Goal: Complete application form

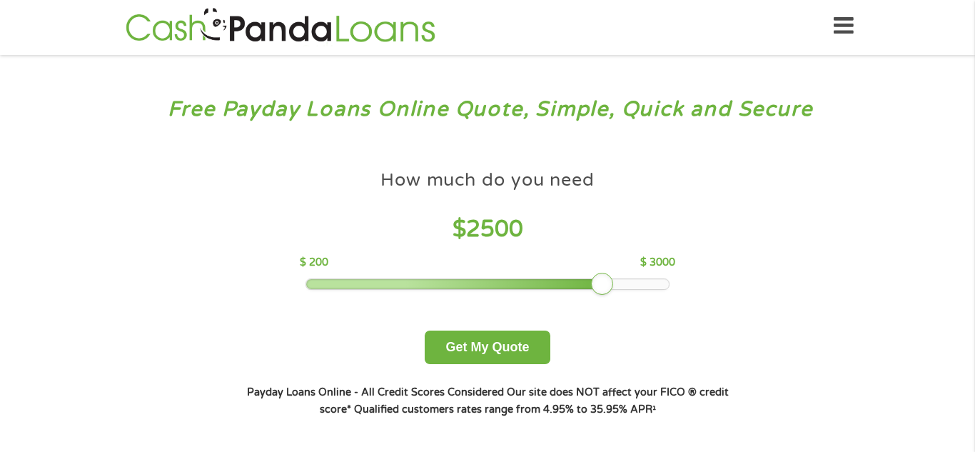
scroll to position [9, 0]
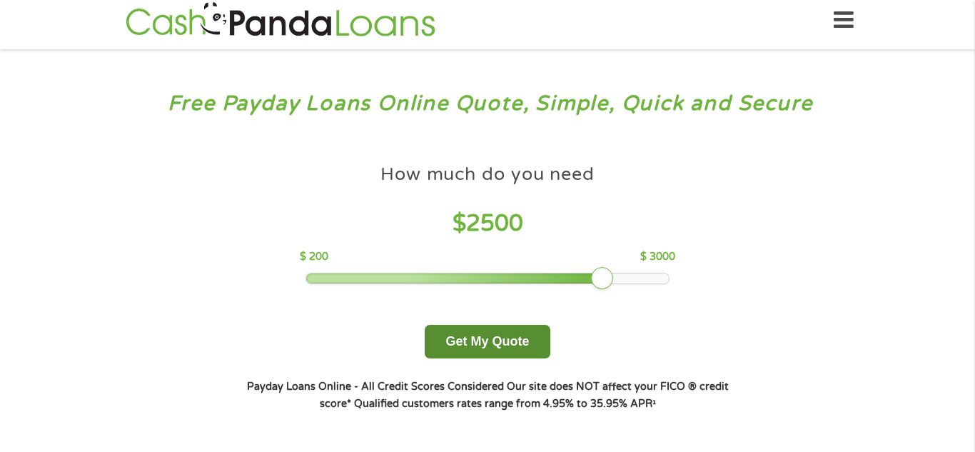
click at [521, 344] on button "Get My Quote" at bounding box center [487, 342] width 125 height 34
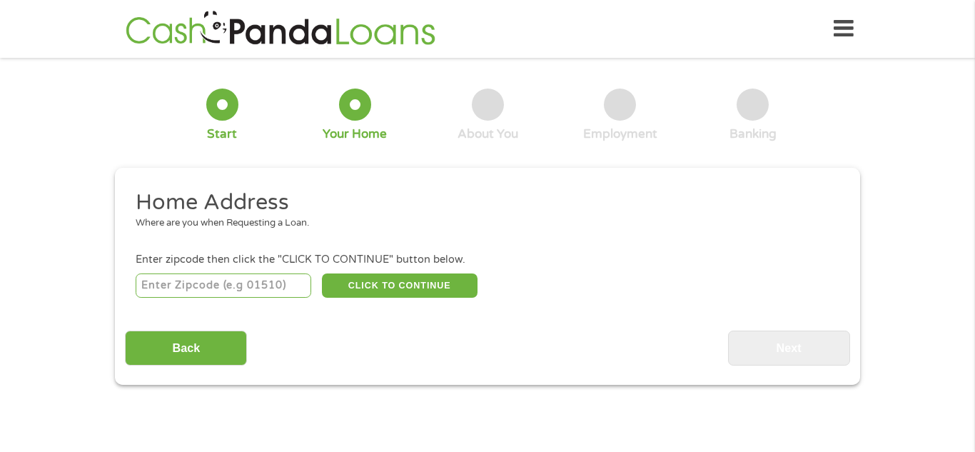
click at [273, 285] on input "number" at bounding box center [224, 285] width 176 height 24
type input "33063"
select select "[US_STATE]"
click at [377, 291] on button "CLICK TO CONTINUE" at bounding box center [400, 285] width 156 height 24
type input "33063"
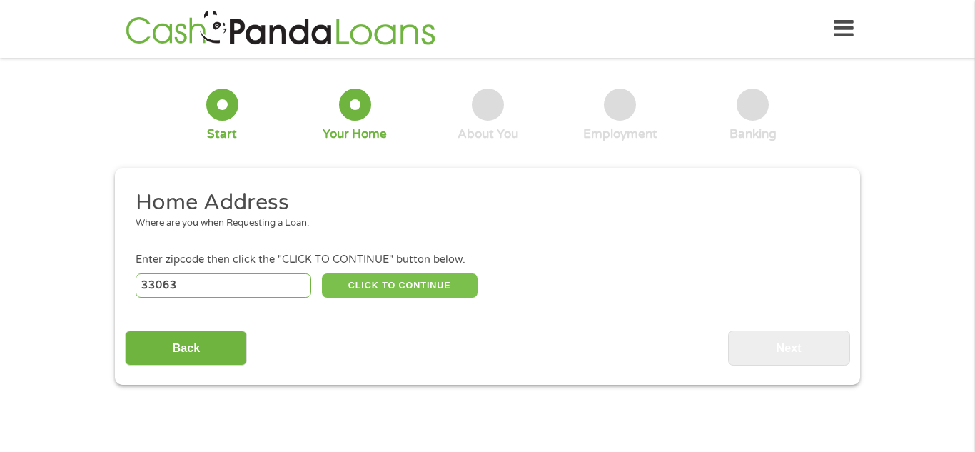
type input "[GEOGRAPHIC_DATA]"
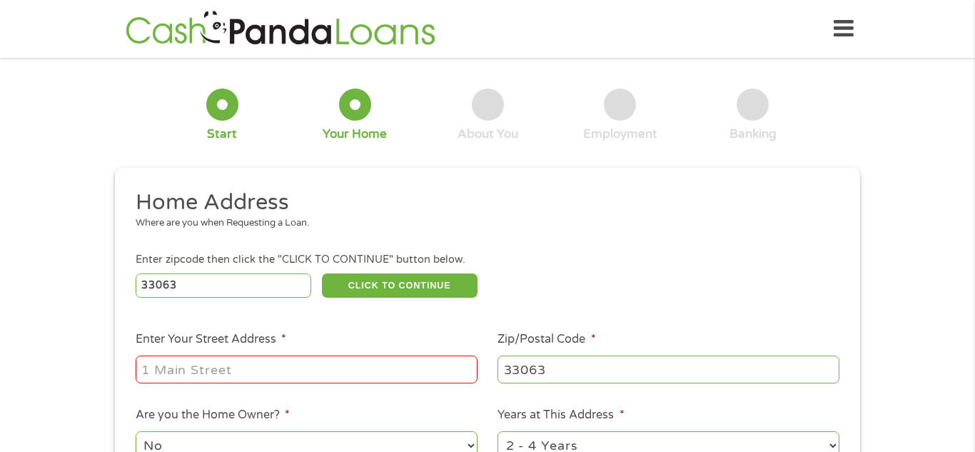
click at [311, 361] on input "Enter Your Street Address *" at bounding box center [307, 368] width 342 height 27
type input "[STREET_ADDRESS]"
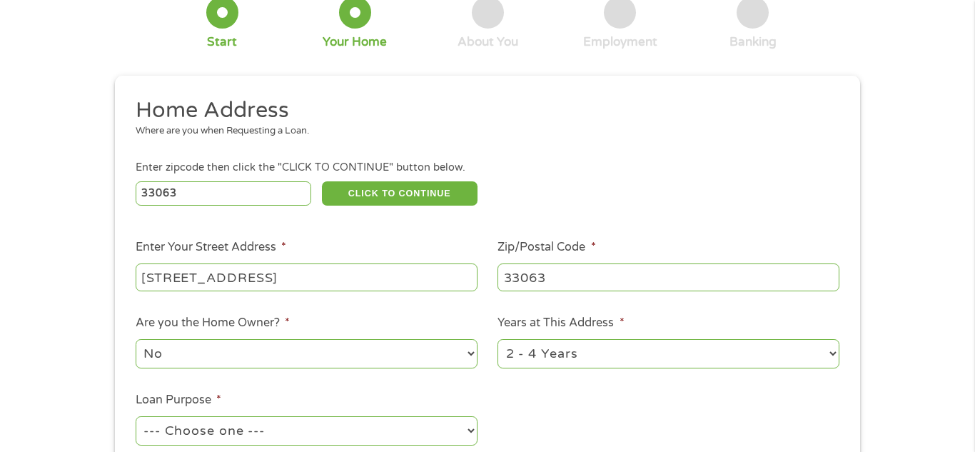
scroll to position [98, 0]
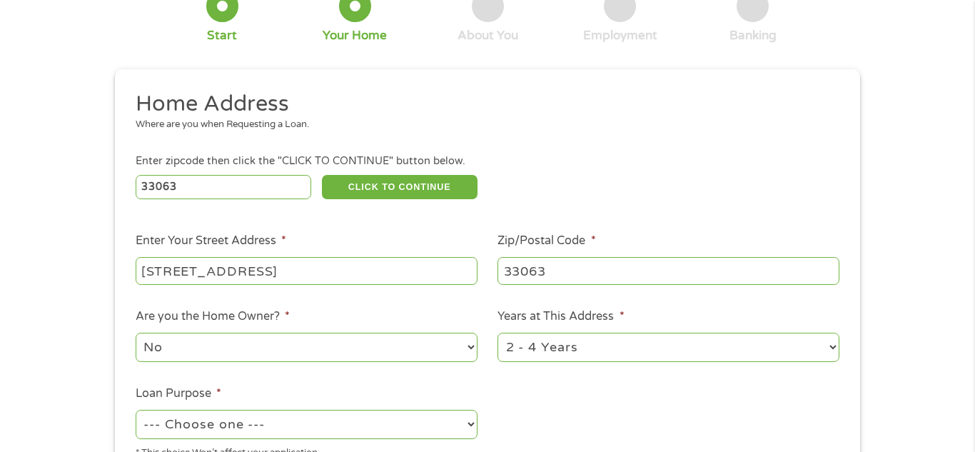
click at [462, 352] on select "No Yes" at bounding box center [307, 347] width 342 height 29
select select "yes"
click at [136, 334] on select "No Yes" at bounding box center [307, 347] width 342 height 29
click at [734, 358] on select "1 Year or less 1 - 2 Years 2 - 4 Years Over 4 Years" at bounding box center [668, 347] width 342 height 29
select select "60months"
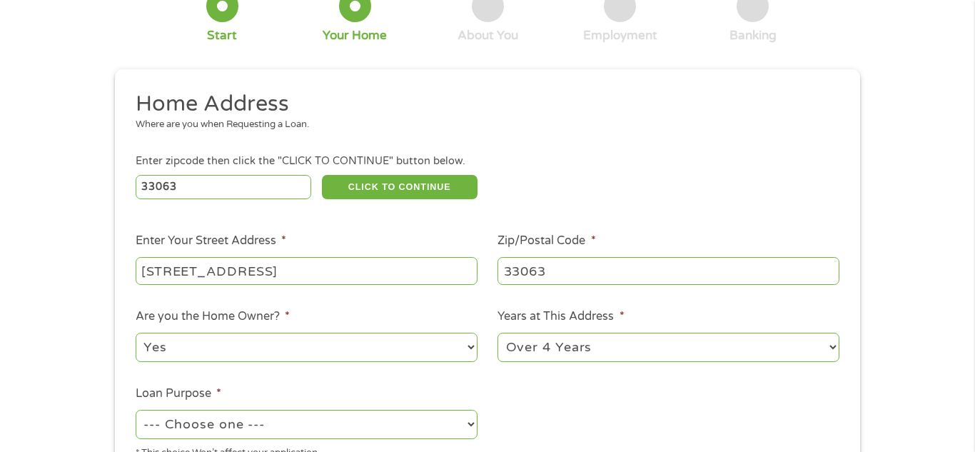
click at [497, 334] on select "1 Year or less 1 - 2 Years 2 - 4 Years Over 4 Years" at bounding box center [668, 347] width 342 height 29
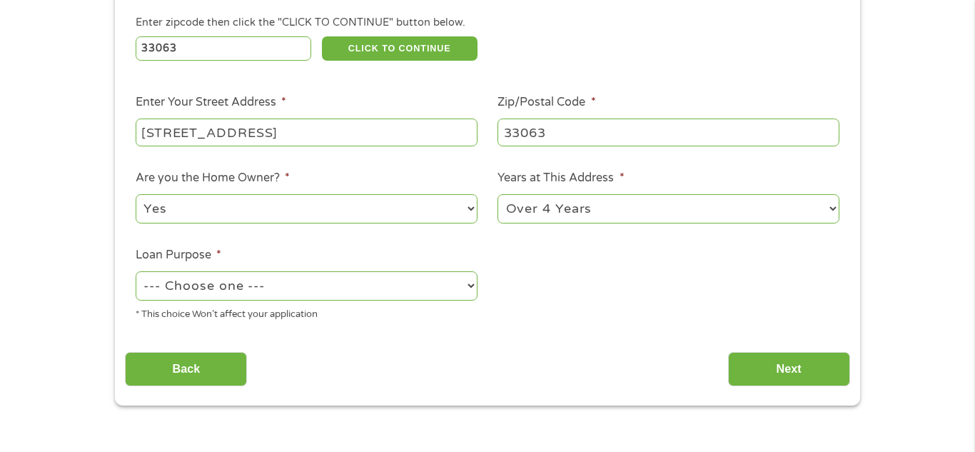
scroll to position [240, 0]
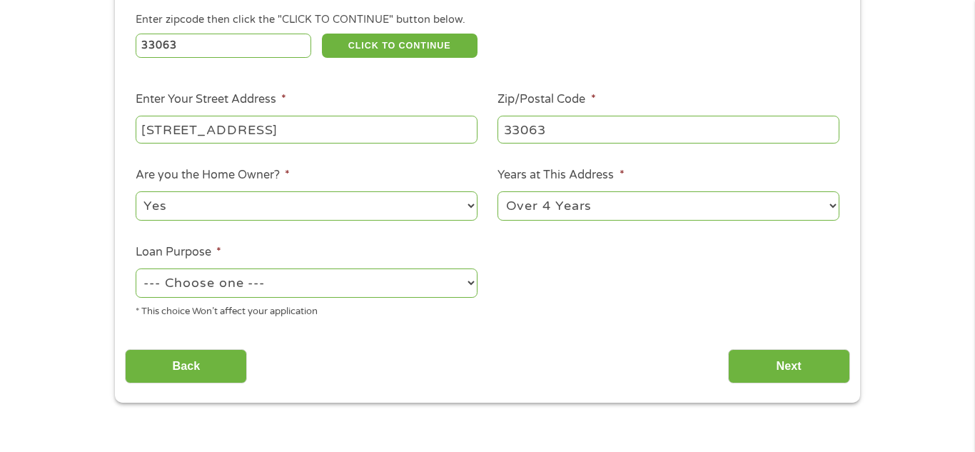
click at [475, 286] on select "--- Choose one --- Pay Bills Debt Consolidation Home Improvement Major Purchase…" at bounding box center [307, 282] width 342 height 29
select select "shorttermcash"
click at [136, 270] on select "--- Choose one --- Pay Bills Debt Consolidation Home Improvement Major Purchase…" at bounding box center [307, 282] width 342 height 29
click at [216, 375] on input "Back" at bounding box center [186, 366] width 122 height 35
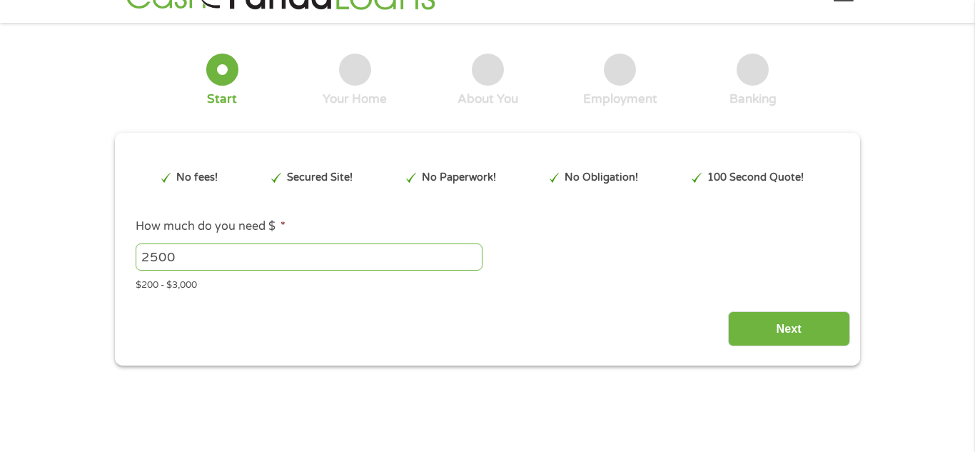
scroll to position [0, 0]
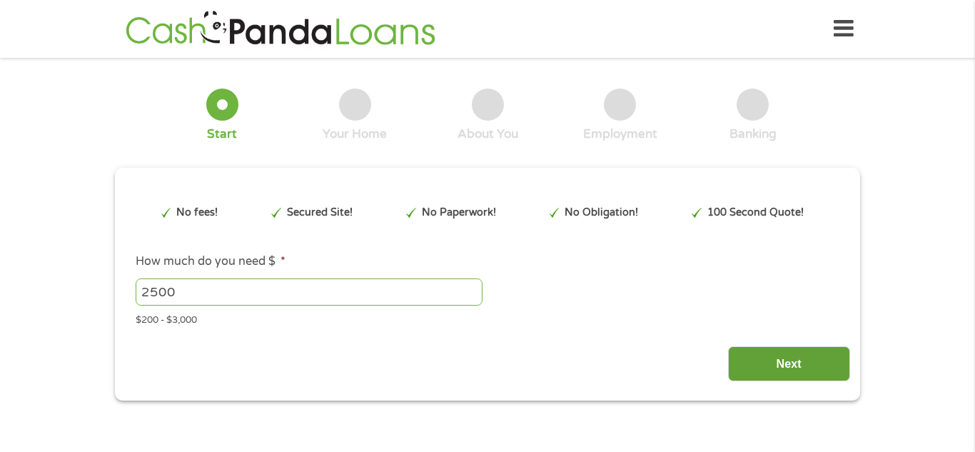
click at [796, 375] on input "Next" at bounding box center [789, 363] width 122 height 35
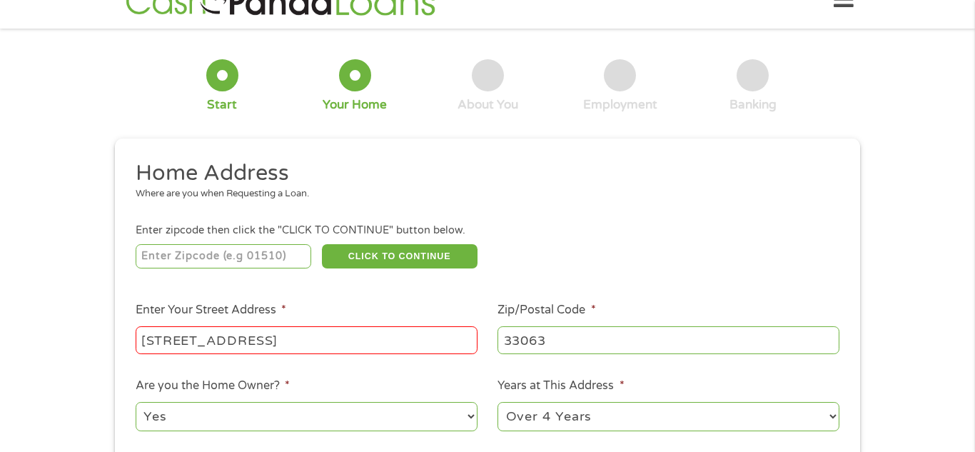
scroll to position [45, 0]
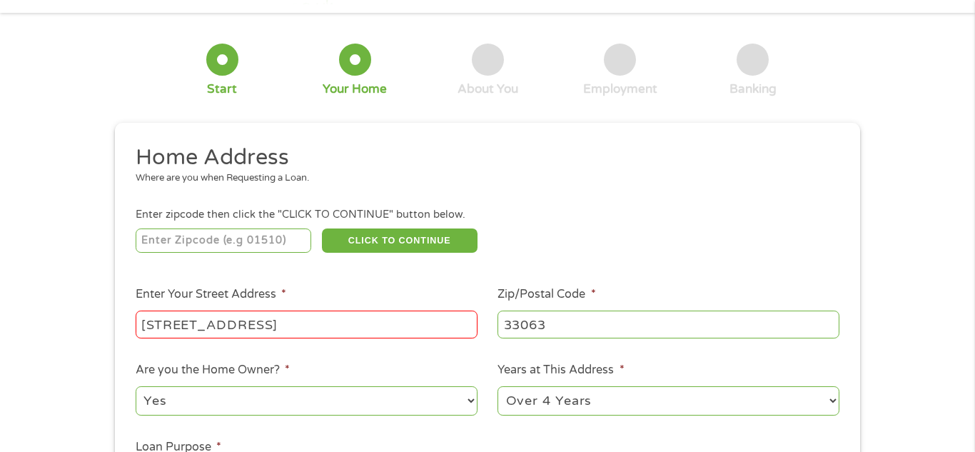
click at [263, 246] on input "number" at bounding box center [224, 240] width 176 height 24
type input "33063"
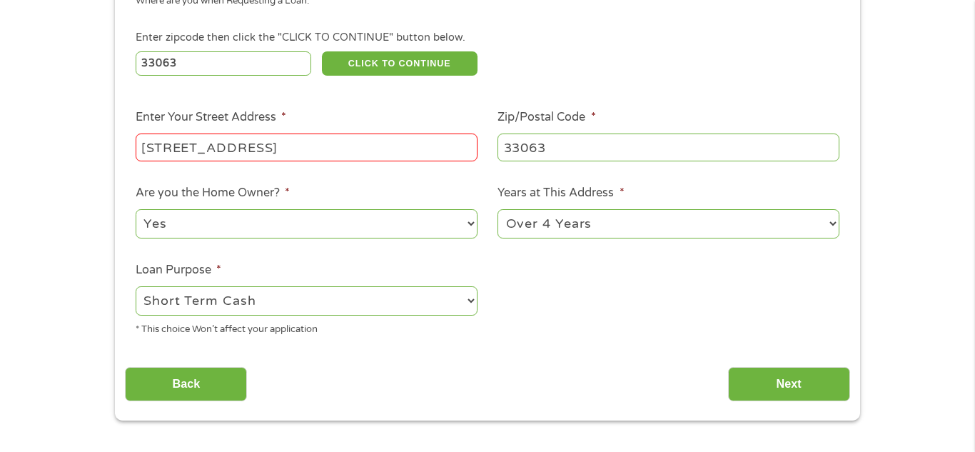
scroll to position [233, 0]
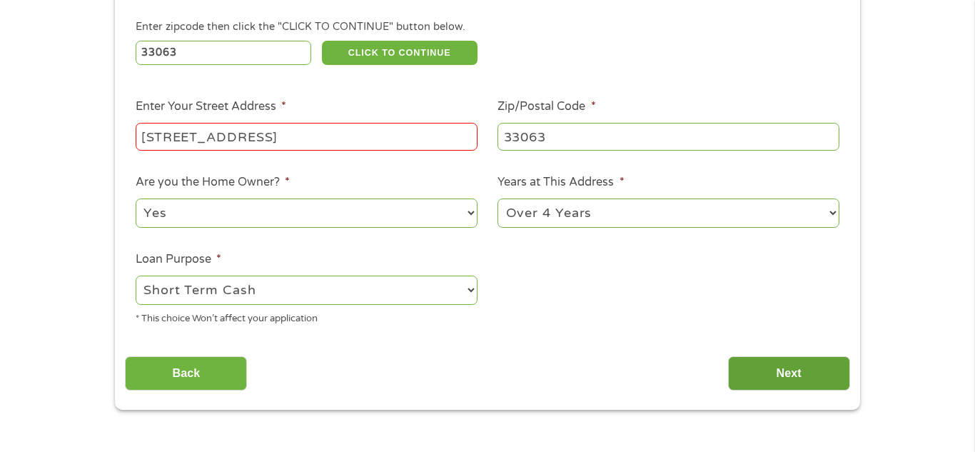
click at [799, 373] on input "Next" at bounding box center [789, 373] width 122 height 35
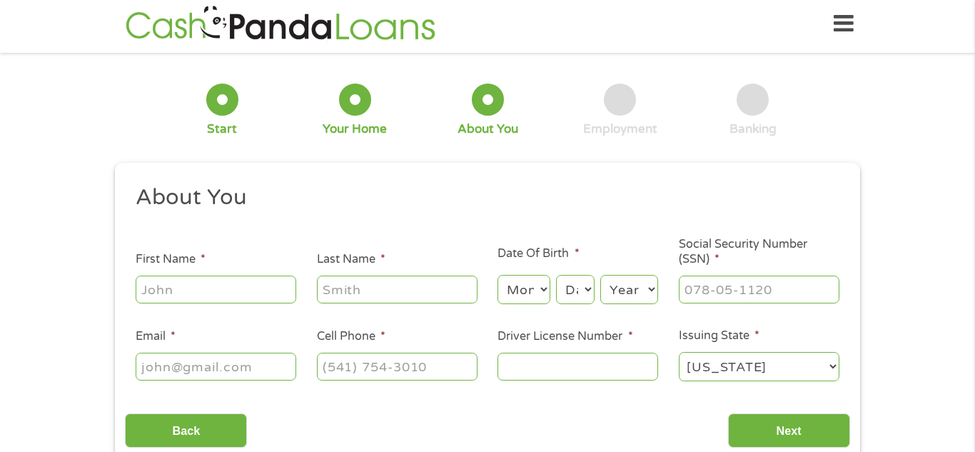
scroll to position [6, 6]
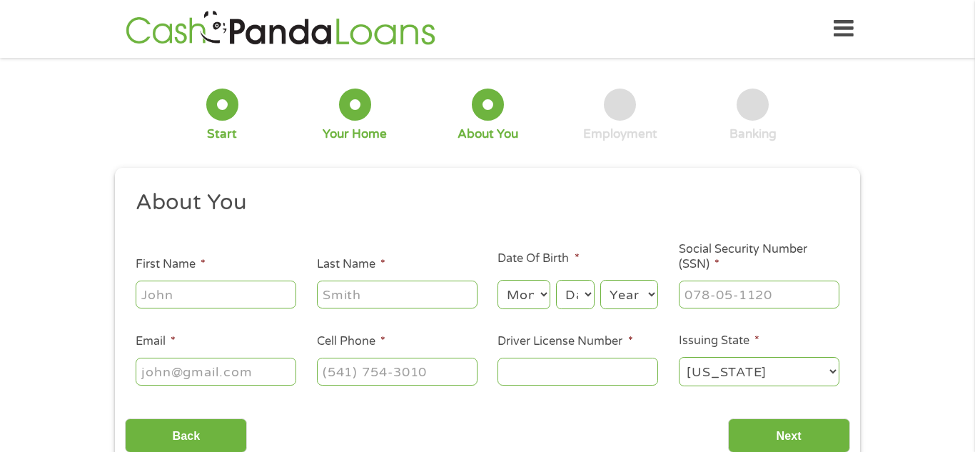
click at [238, 300] on input "First Name *" at bounding box center [216, 293] width 161 height 27
type input "phili"
type input "[PERSON_NAME]"
click at [431, 296] on input "Last Name *" at bounding box center [397, 293] width 161 height 27
type input "[PERSON_NAME]"
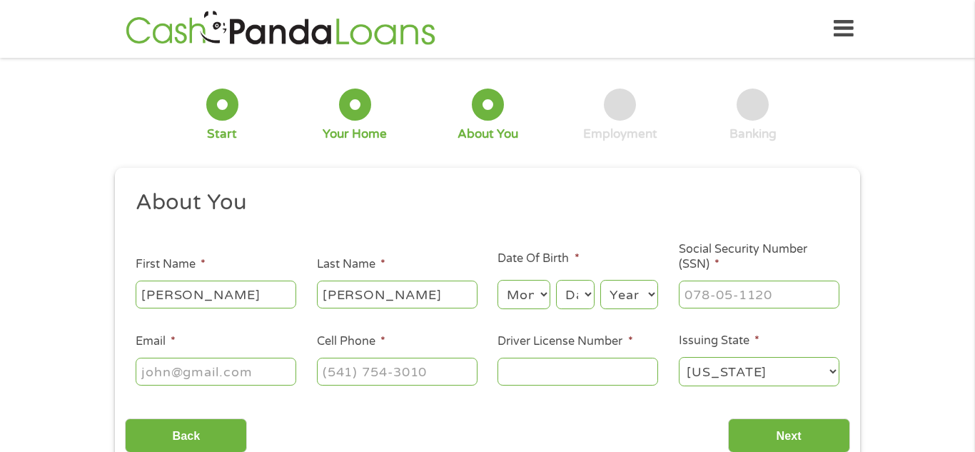
click at [271, 370] on input "Email *" at bounding box center [216, 370] width 161 height 27
type input "[EMAIL_ADDRESS][DOMAIN_NAME]"
click at [542, 283] on select "Month 1 2 3 4 5 6 7 8 9 10 11 12" at bounding box center [523, 294] width 52 height 29
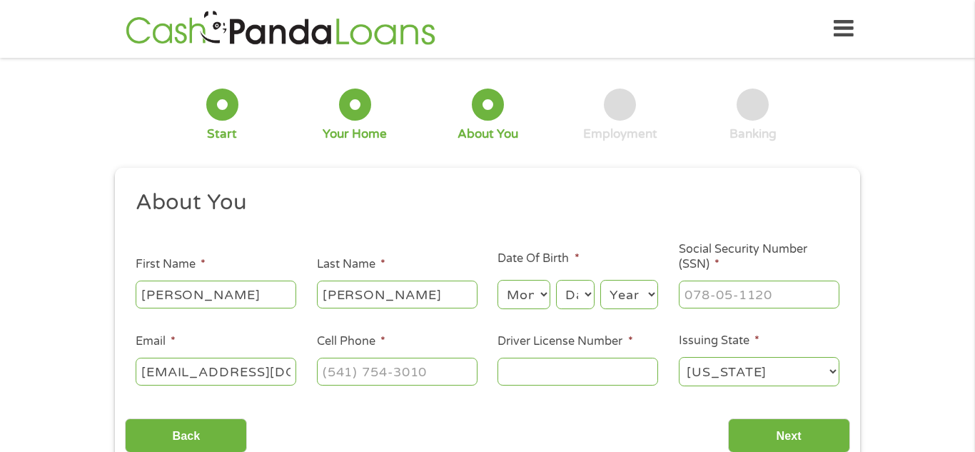
select select "3"
click at [497, 280] on select "Month 1 2 3 4 5 6 7 8 9 10 11 12" at bounding box center [523, 294] width 52 height 29
click at [574, 291] on select "Day 1 2 3 4 5 6 7 8 9 10 11 12 13 14 15 16 17 18 19 20 21 22 23 24 25 26 27 28 …" at bounding box center [575, 294] width 39 height 29
select select "9"
click at [556, 280] on select "Day 1 2 3 4 5 6 7 8 9 10 11 12 13 14 15 16 17 18 19 20 21 22 23 24 25 26 27 28 …" at bounding box center [575, 294] width 39 height 29
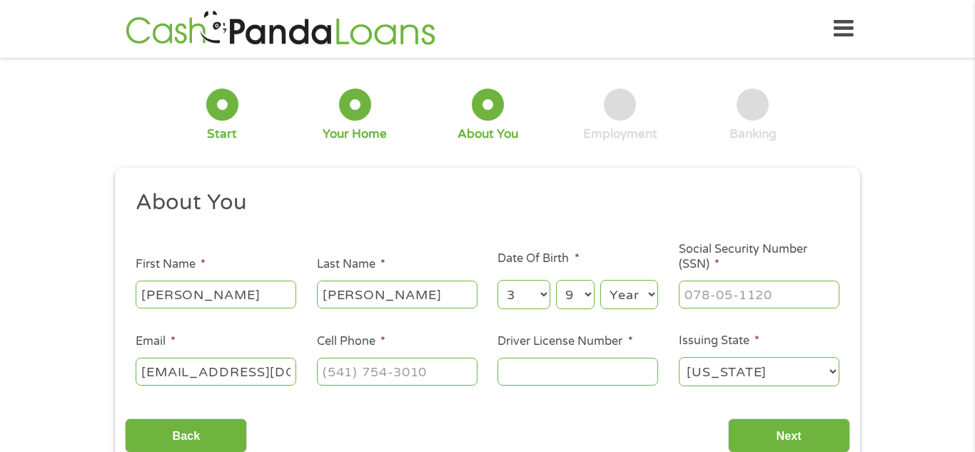
click at [632, 287] on select "Year [DATE] 2006 2005 2004 2003 2002 2001 2000 1999 1998 1997 1996 1995 1994 19…" at bounding box center [629, 294] width 58 height 29
select select "1958"
click at [600, 280] on select "Year [DATE] 2006 2005 2004 2003 2002 2001 2000 1999 1998 1997 1996 1995 1994 19…" at bounding box center [629, 294] width 58 height 29
click at [706, 293] on input "Social Security Number (SSN) *" at bounding box center [759, 293] width 161 height 27
type input "___-__-____"
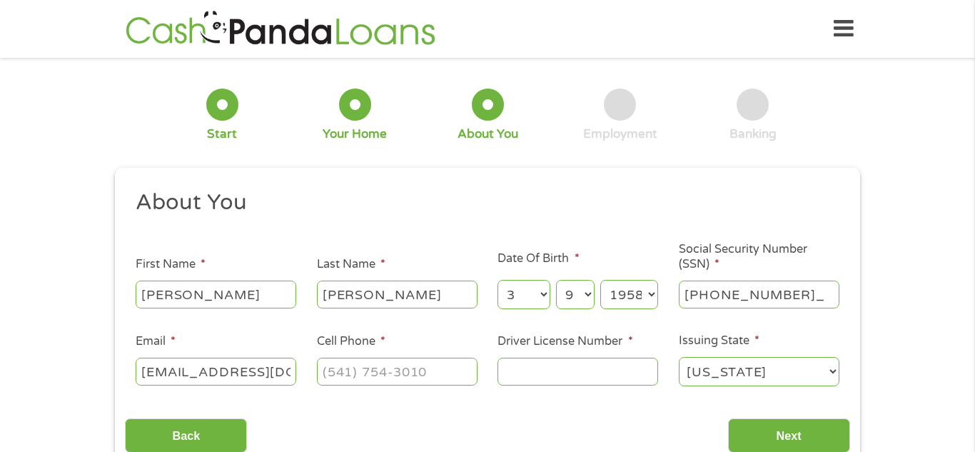
type input "646-50-5626"
click at [414, 377] on input "Cell Phone *" at bounding box center [397, 370] width 161 height 27
type input "[PHONE_NUMBER]"
click at [538, 370] on input "Driver License Number *" at bounding box center [577, 370] width 161 height 27
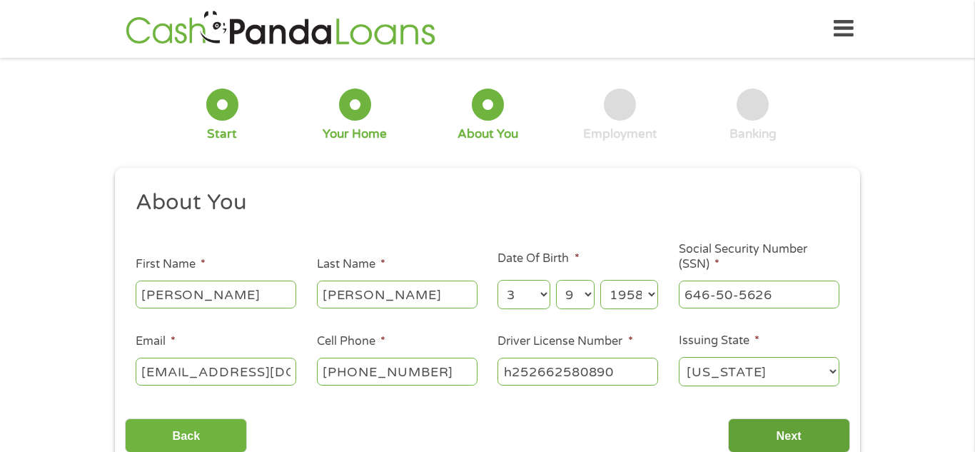
type input "h252662580890"
click at [824, 424] on input "Next" at bounding box center [789, 435] width 122 height 35
click at [787, 437] on input "Next" at bounding box center [789, 435] width 122 height 35
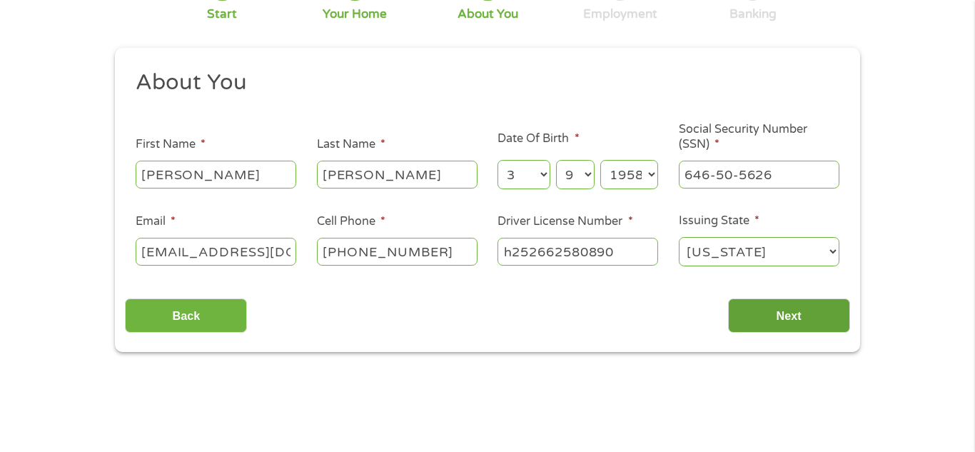
scroll to position [121, 0]
click at [802, 318] on input "Next" at bounding box center [789, 315] width 122 height 35
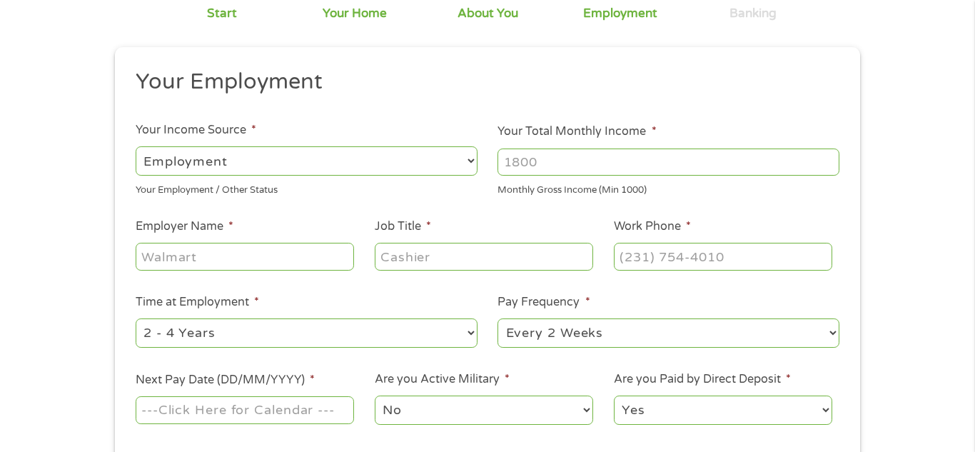
scroll to position [0, 0]
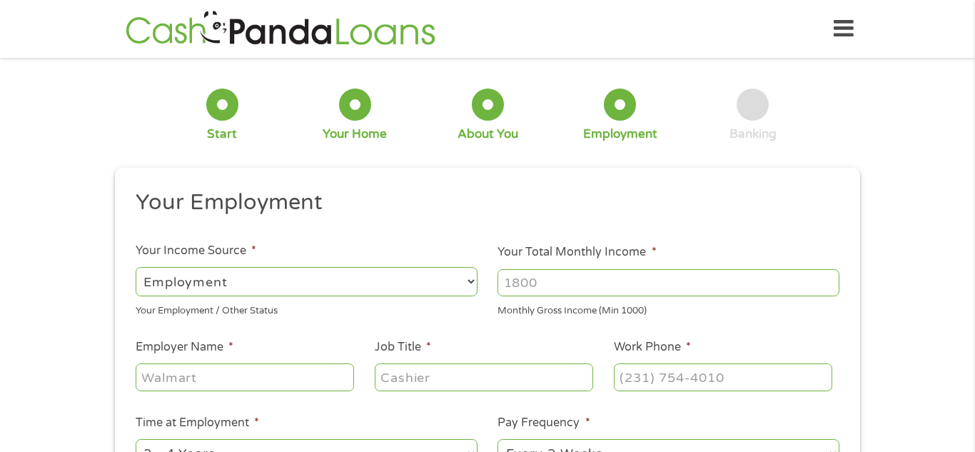
click at [412, 281] on select "--- Choose one --- Employment [DEMOGRAPHIC_DATA] Benefits" at bounding box center [307, 281] width 342 height 29
click at [539, 278] on input "Your Total Monthly Income *" at bounding box center [668, 282] width 342 height 27
type input "8700"
click at [229, 368] on input "Employer Name *" at bounding box center [245, 376] width 218 height 27
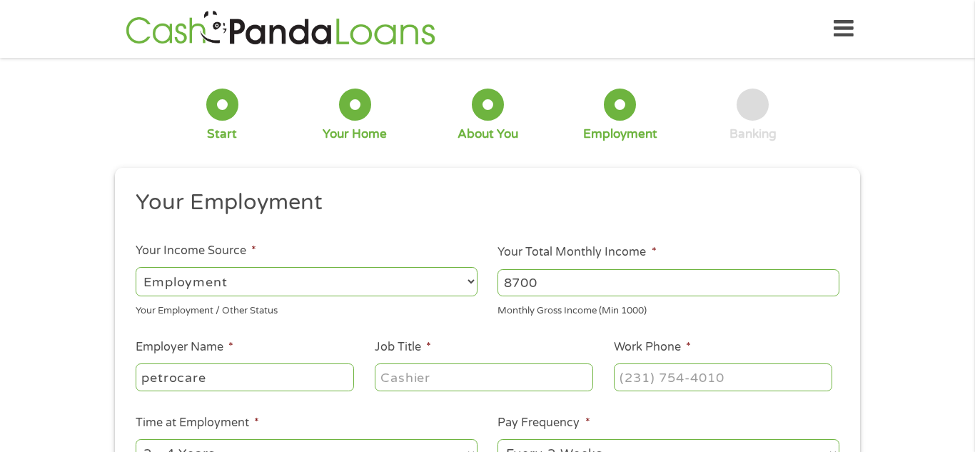
type input "petrocare"
click at [382, 377] on input "Job Title *" at bounding box center [484, 376] width 218 height 27
type input "oil inspector"
click at [645, 371] on input "Work Phone *" at bounding box center [723, 376] width 218 height 27
type input "[PHONE_NUMBER]"
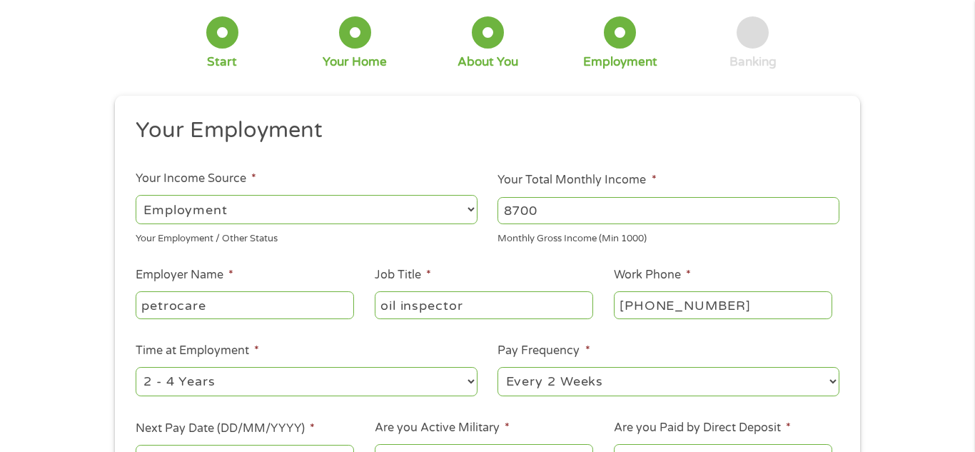
scroll to position [90, 0]
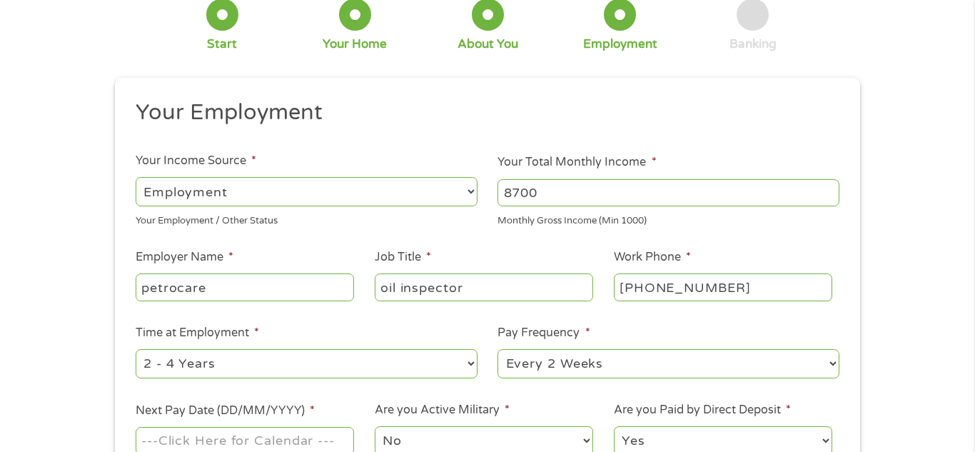
click at [467, 370] on select "--- Choose one --- 1 Year or less 1 - 2 Years 2 - 4 Years Over 4 Years" at bounding box center [307, 363] width 342 height 29
select select "60months"
click at [136, 349] on select "--- Choose one --- 1 Year or less 1 - 2 Years 2 - 4 Years Over 4 Years" at bounding box center [307, 363] width 342 height 29
click at [706, 362] on select "--- Choose one --- Every 2 Weeks Every Week Monthly Semi-Monthly" at bounding box center [668, 363] width 342 height 29
click at [657, 353] on select "--- Choose one --- Every 2 Weeks Every Week Monthly Semi-Monthly" at bounding box center [668, 363] width 342 height 29
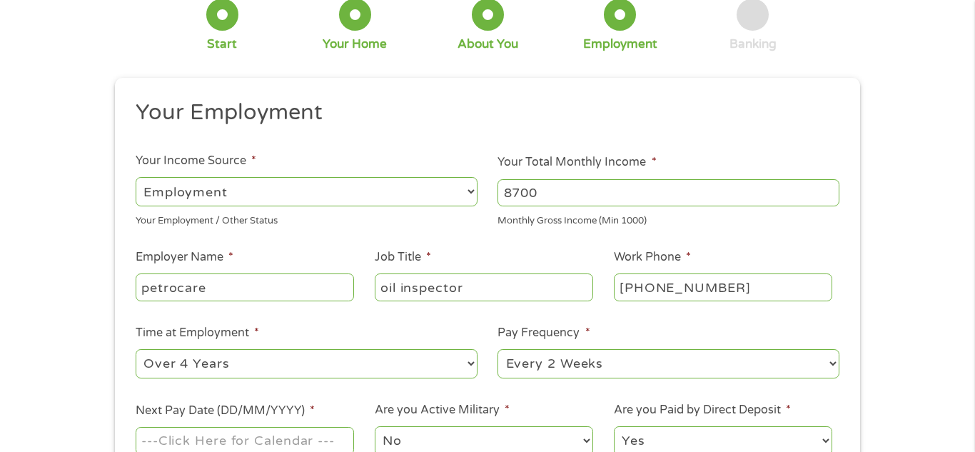
click at [744, 371] on select "--- Choose one --- Every 2 Weeks Every Week Monthly Semi-Monthly" at bounding box center [668, 363] width 342 height 29
select select "semimonthly"
click at [497, 349] on select "--- Choose one --- Every 2 Weeks Every Week Monthly Semi-Monthly" at bounding box center [668, 363] width 342 height 29
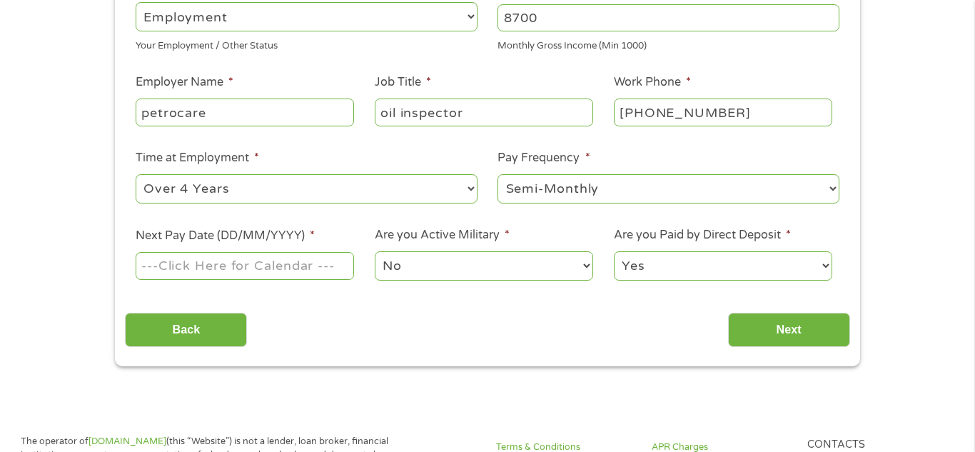
scroll to position [267, 0]
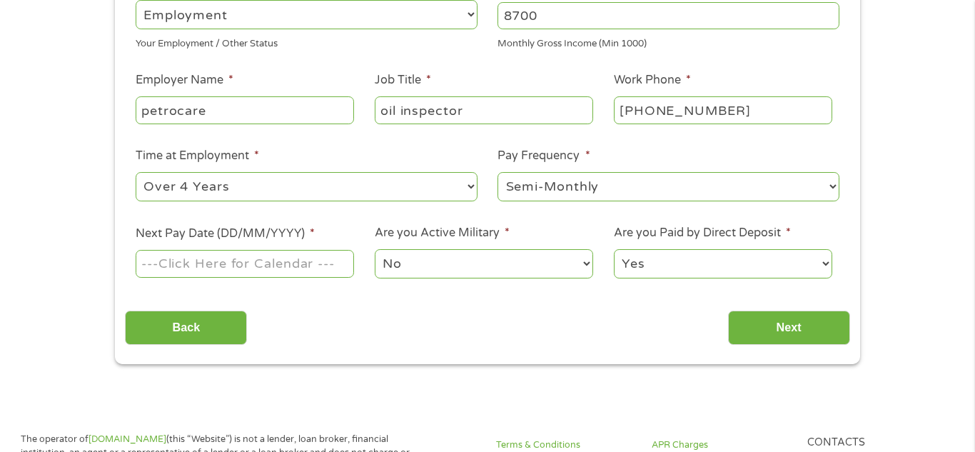
click at [328, 273] on input "Next Pay Date (DD/MM/YYYY) *" at bounding box center [245, 263] width 218 height 27
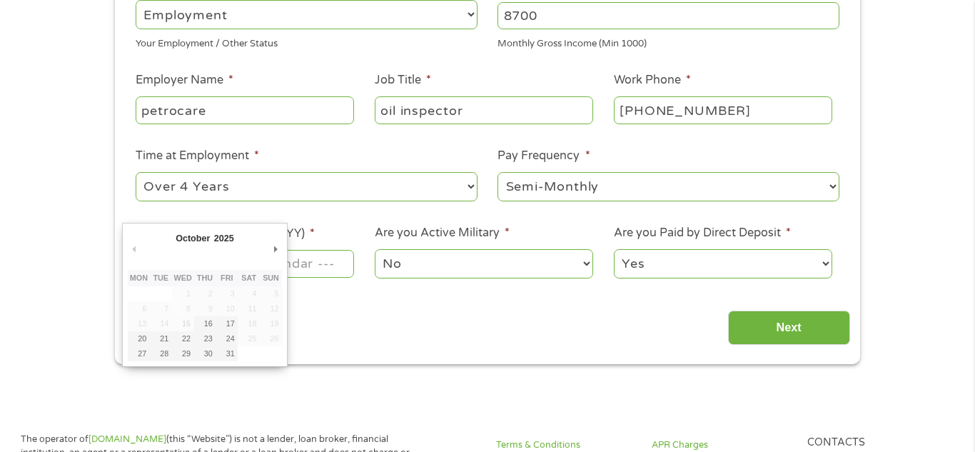
type input "[DATE]"
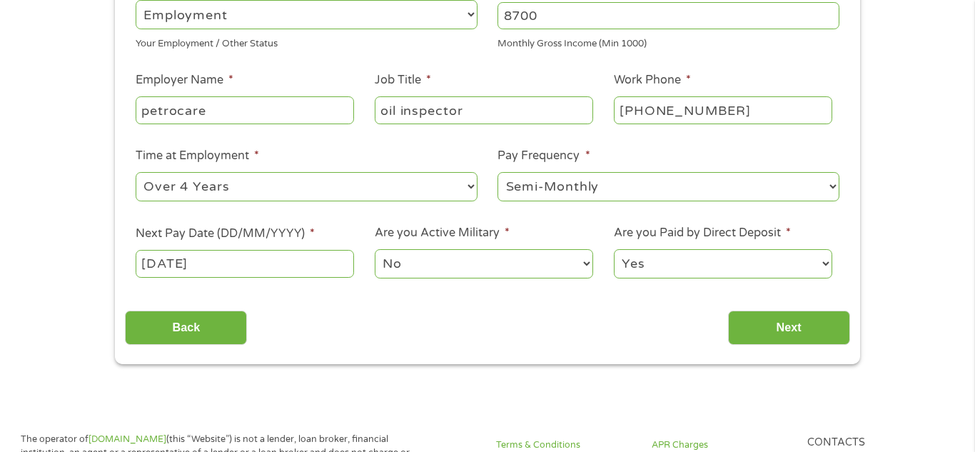
click at [542, 274] on select "No Yes" at bounding box center [484, 263] width 218 height 29
click at [375, 249] on select "No Yes" at bounding box center [484, 263] width 218 height 29
click at [821, 333] on input "Next" at bounding box center [789, 327] width 122 height 35
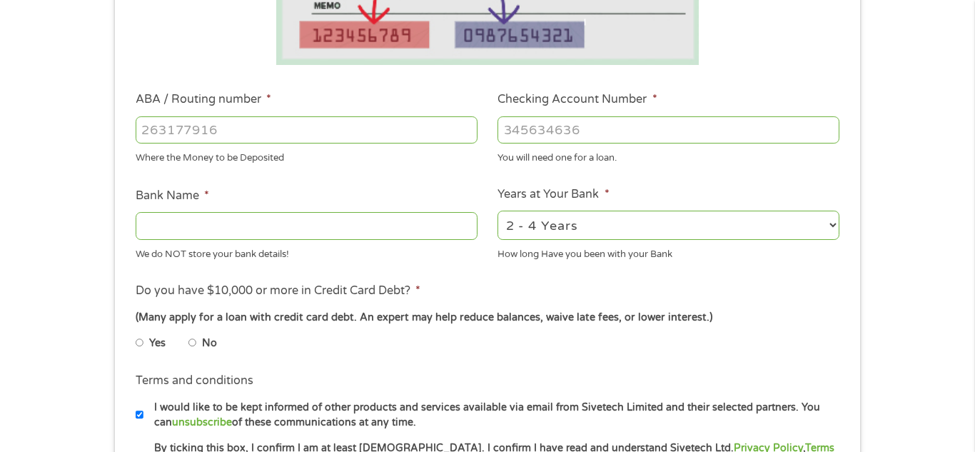
scroll to position [371, 0]
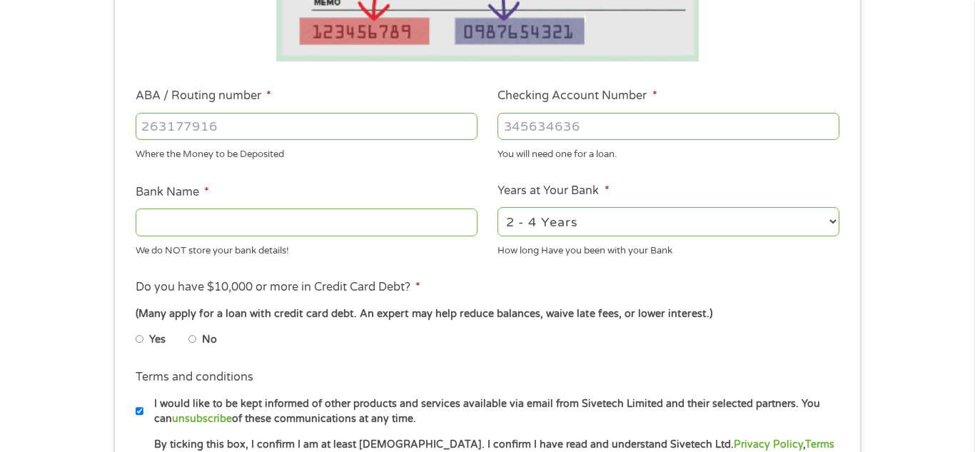
click at [383, 126] on input "ABA / Routing number *" at bounding box center [307, 126] width 342 height 27
type input "267084131"
type input "[PERSON_NAME] [PERSON_NAME] BANK NA"
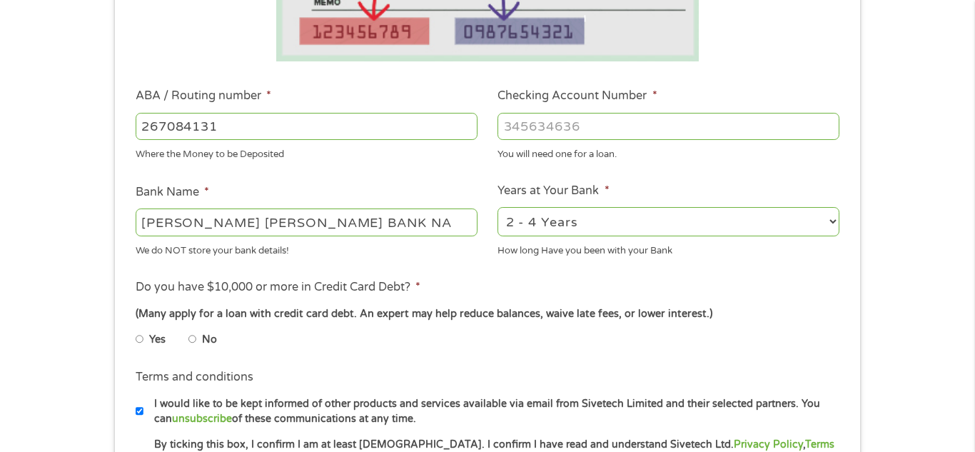
type input "267084131"
click at [613, 121] on input "Checking Account Number *" at bounding box center [668, 126] width 342 height 27
type input "2901885921"
click at [736, 215] on select "2 - 4 Years 6 - 12 Months 1 - 2 Years Over 4 Years" at bounding box center [668, 221] width 342 height 29
click at [703, 325] on div "Yes No" at bounding box center [488, 341] width 704 height 33
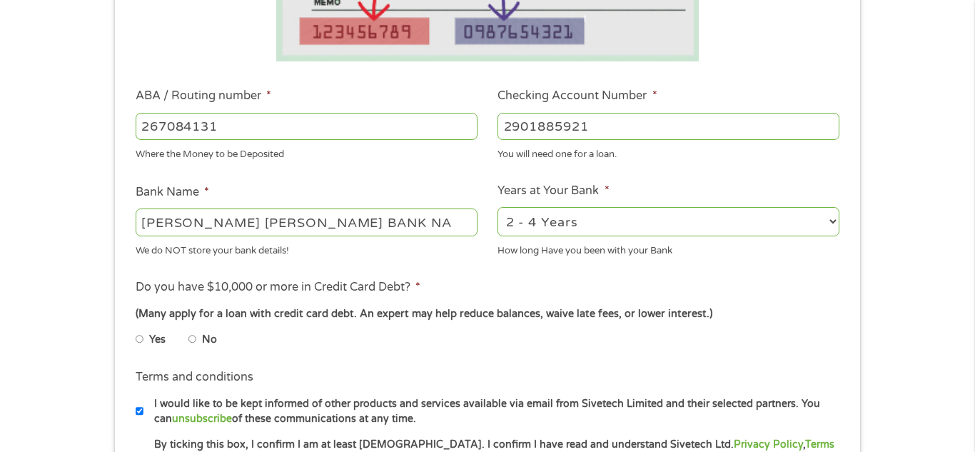
click at [756, 231] on select "2 - 4 Years 6 - 12 Months 1 - 2 Years Over 4 Years" at bounding box center [668, 221] width 342 height 29
click at [715, 324] on li "Do you have $10,000 or more in Credit Card Debt? * (Many apply for a loan with …" at bounding box center [487, 318] width 724 height 80
click at [754, 227] on select "2 - 4 Years 6 - 12 Months 1 - 2 Years Over 4 Years" at bounding box center [668, 221] width 342 height 29
click at [591, 323] on li "Do you have $10,000 or more in Credit Card Debt? * (Many apply for a loan with …" at bounding box center [487, 318] width 724 height 80
click at [643, 228] on select "2 - 4 Years 6 - 12 Months 1 - 2 Years Over 4 Years" at bounding box center [668, 221] width 342 height 29
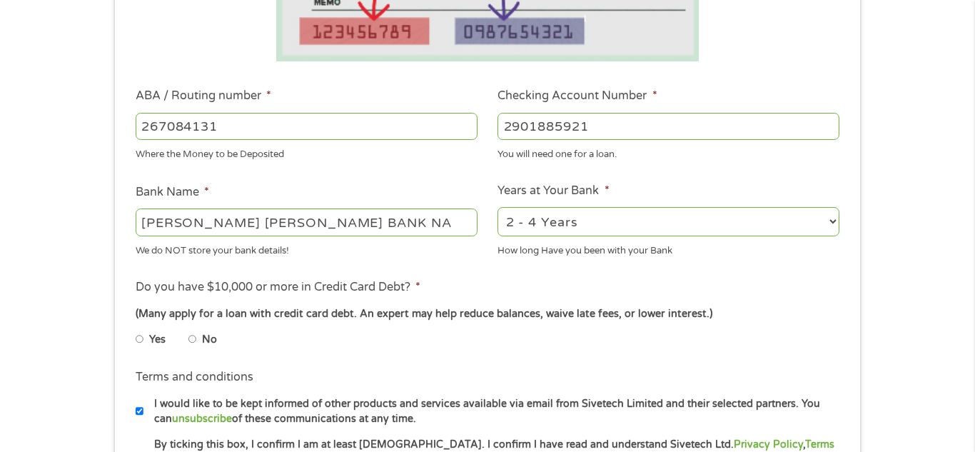
select select "60months"
click at [497, 207] on select "2 - 4 Years 6 - 12 Months 1 - 2 Years Over 4 Years" at bounding box center [668, 221] width 342 height 29
click at [203, 343] on label "No" at bounding box center [209, 340] width 15 height 16
click at [197, 343] on input "No" at bounding box center [192, 339] width 9 height 23
radio input "true"
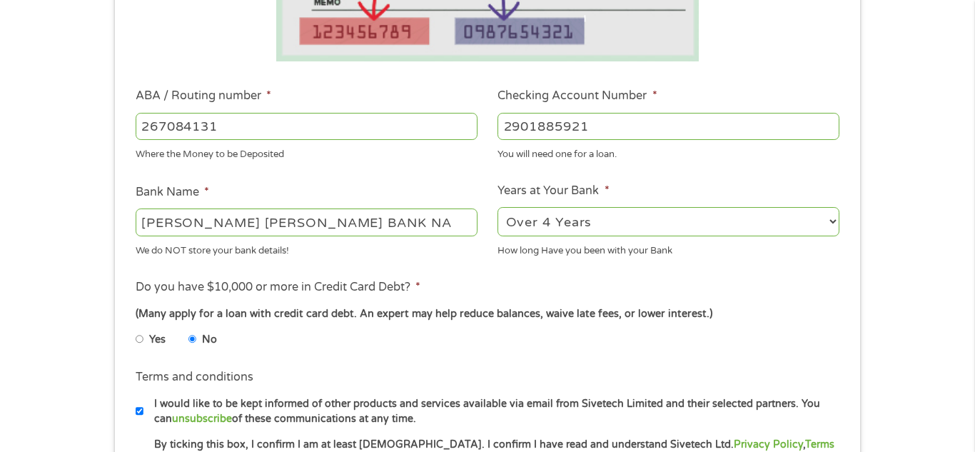
click at [193, 335] on input "No" at bounding box center [192, 339] width 9 height 23
click at [193, 345] on input "No" at bounding box center [192, 339] width 9 height 23
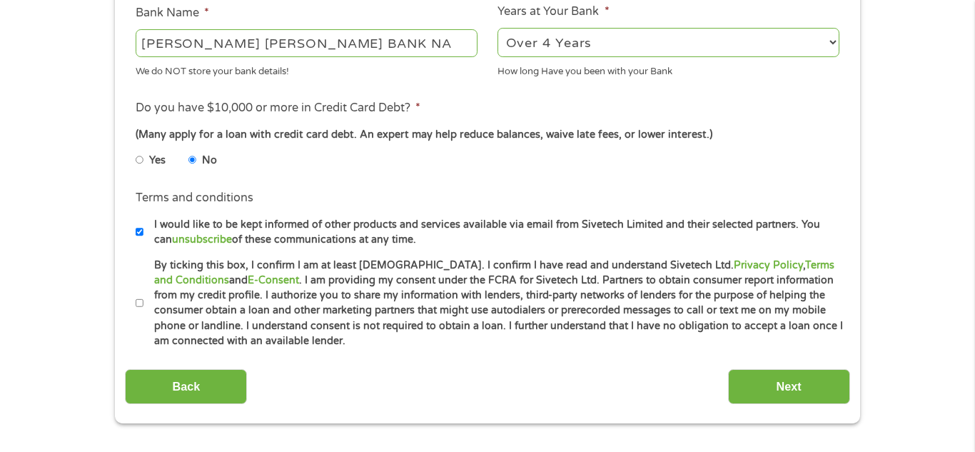
scroll to position [552, 0]
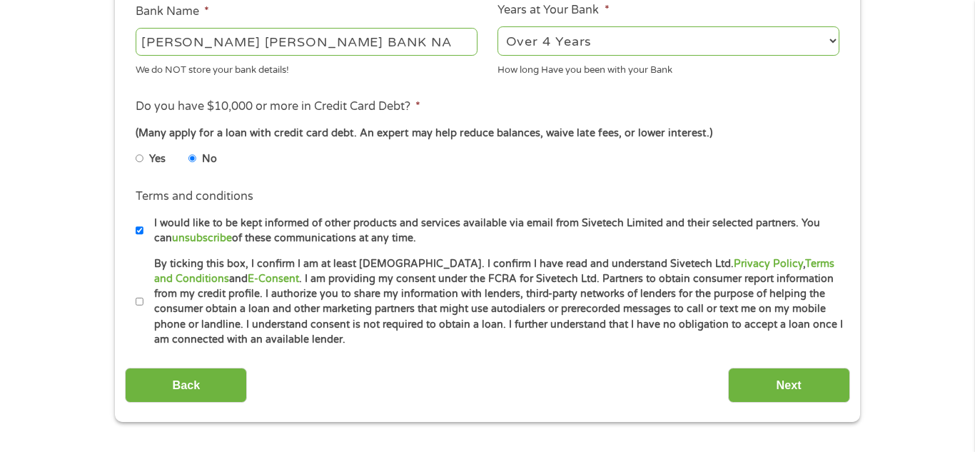
click at [139, 312] on input "By ticking this box, I confirm I am at least [DEMOGRAPHIC_DATA]. I confirm I ha…" at bounding box center [140, 301] width 9 height 23
checkbox input "true"
click at [795, 388] on input "Next" at bounding box center [789, 384] width 122 height 35
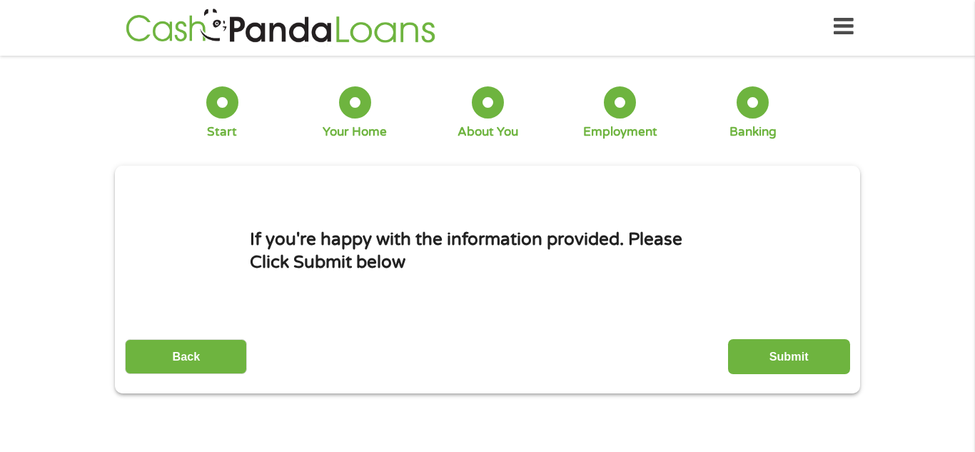
scroll to position [0, 0]
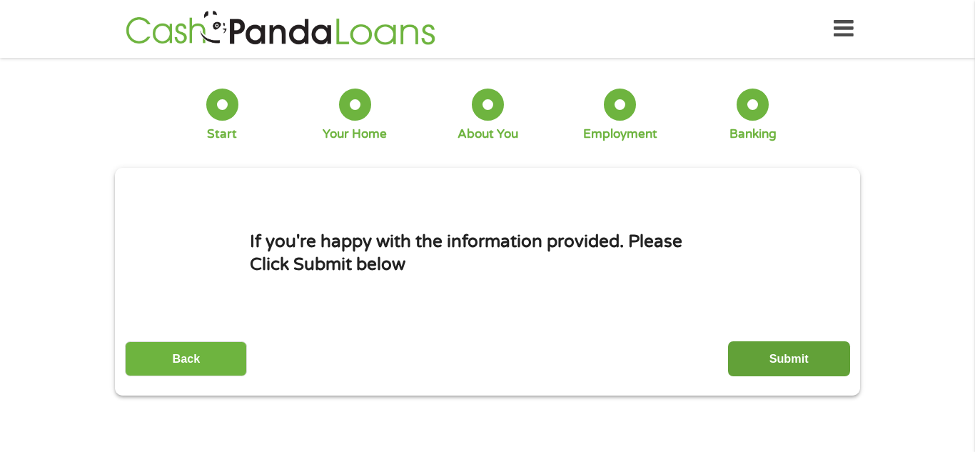
click at [809, 365] on input "Submit" at bounding box center [789, 358] width 122 height 35
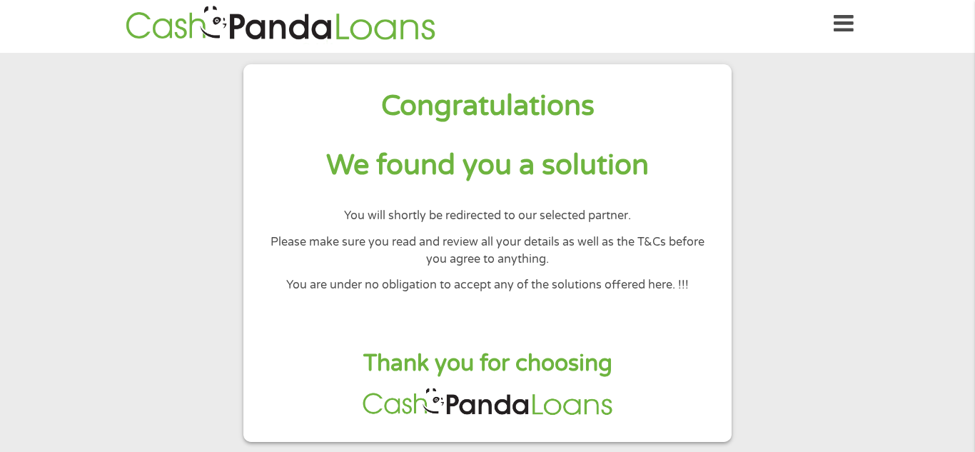
scroll to position [9, 0]
